Goal: Information Seeking & Learning: Learn about a topic

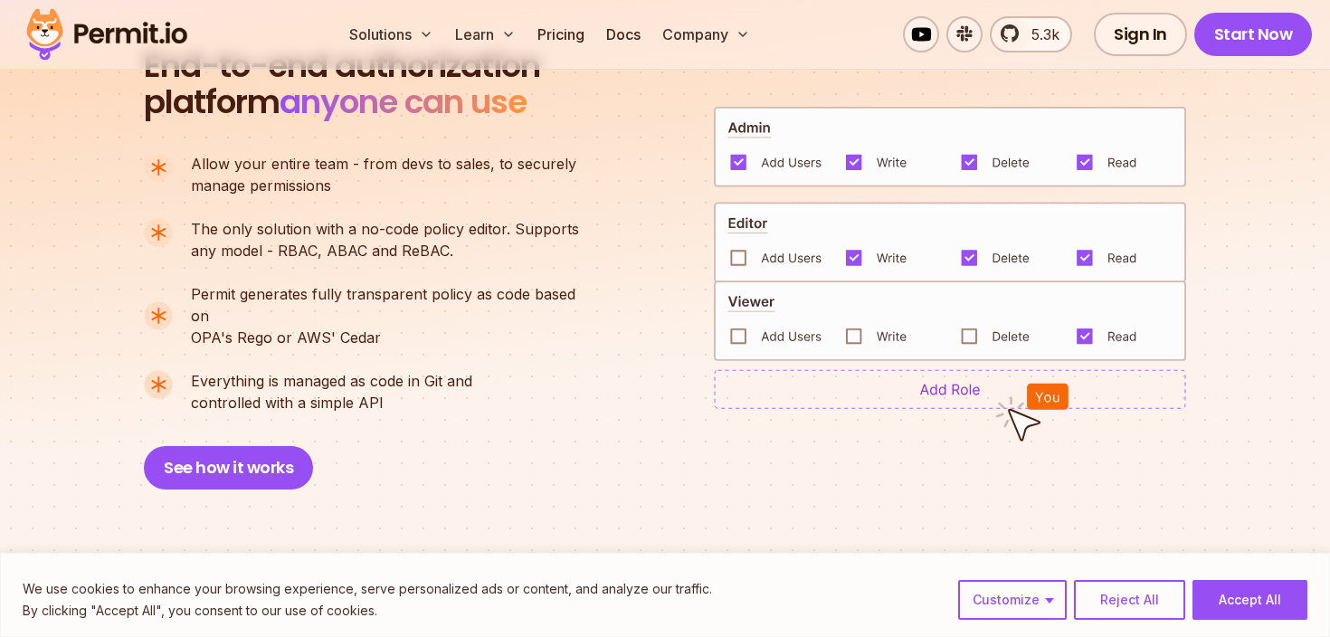
scroll to position [1311, 0]
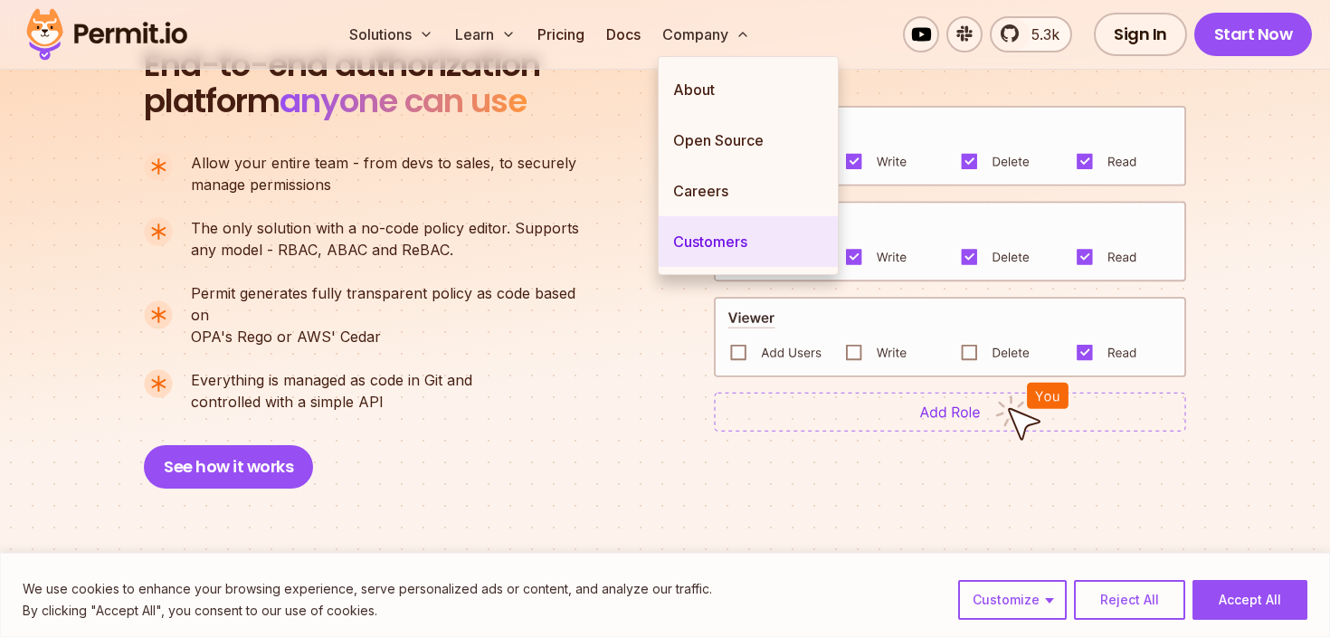
click at [716, 250] on link "Customers" at bounding box center [748, 241] width 179 height 51
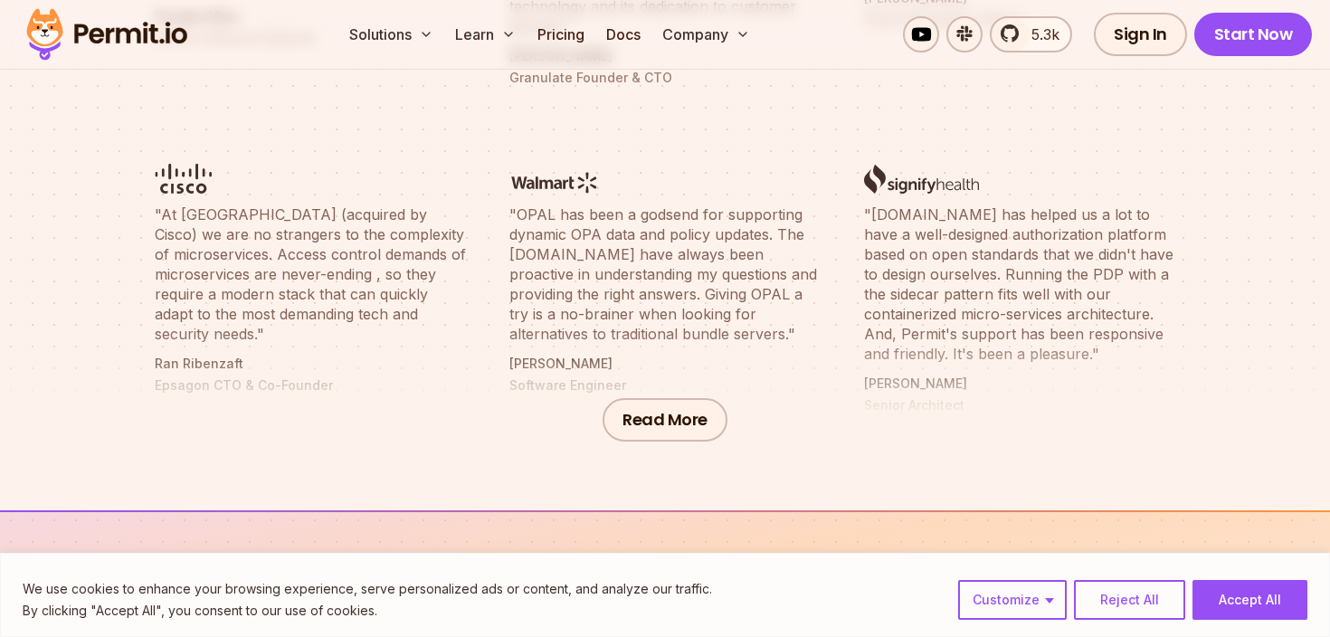
scroll to position [948, 0]
click at [653, 424] on button "Read More" at bounding box center [665, 421] width 125 height 43
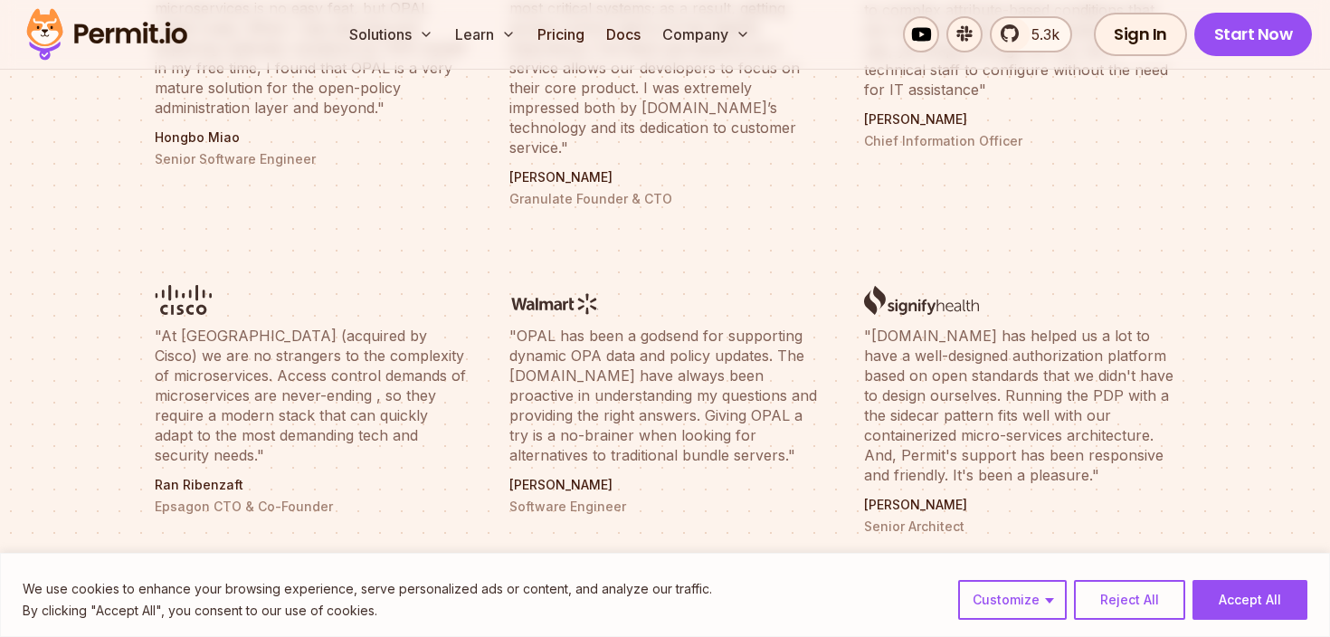
scroll to position [834, 0]
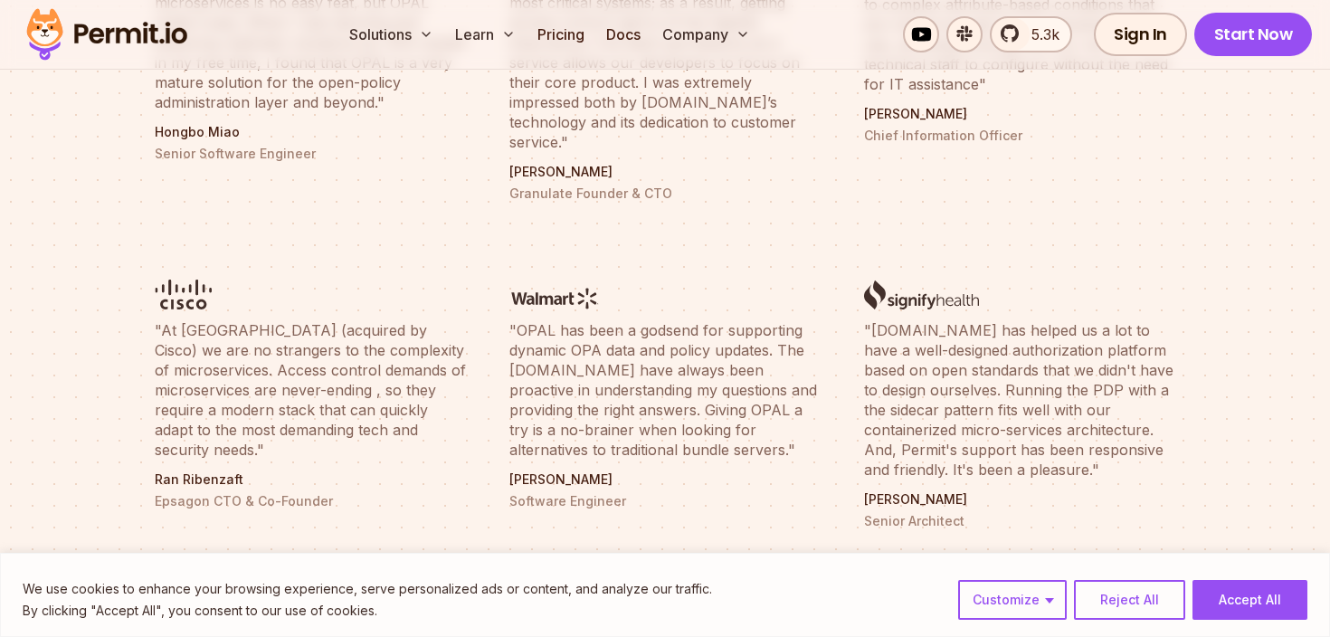
click at [211, 320] on blockquote ""At [GEOGRAPHIC_DATA] (acquired by Cisco) we are no strangers to the complexity…" at bounding box center [310, 389] width 311 height 139
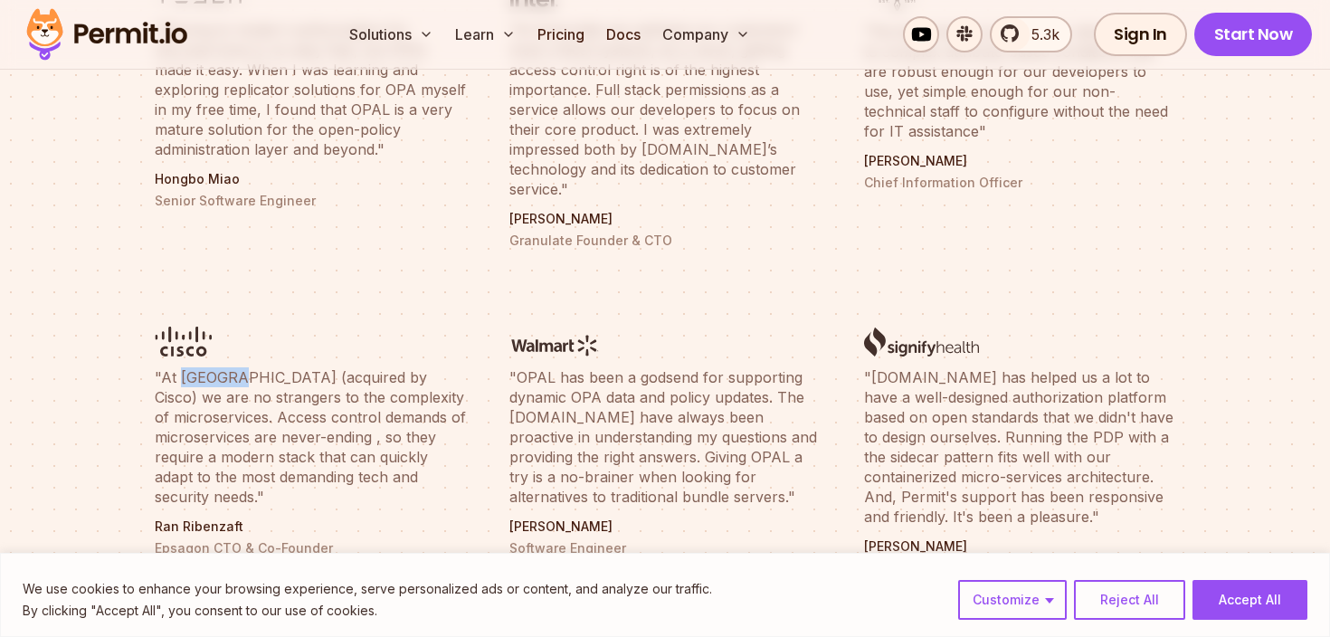
scroll to position [789, 0]
click at [162, 17] on img at bounding box center [106, 35] width 177 height 62
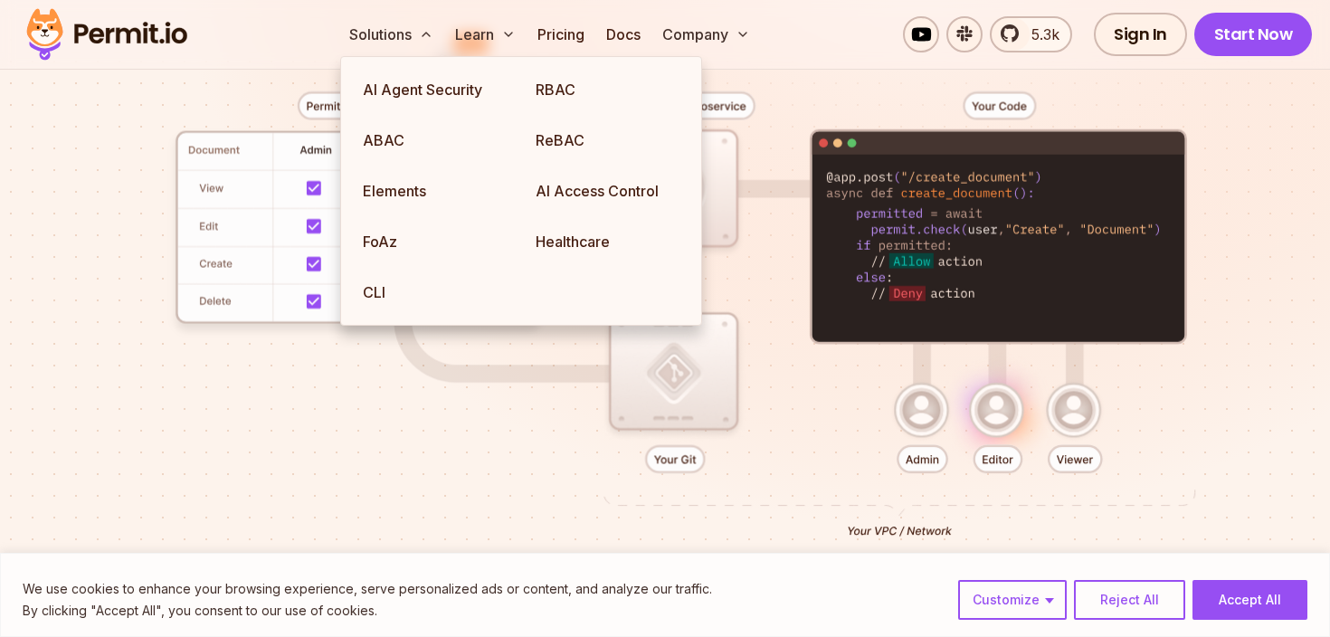
scroll to position [464, 0]
